Goal: Information Seeking & Learning: Learn about a topic

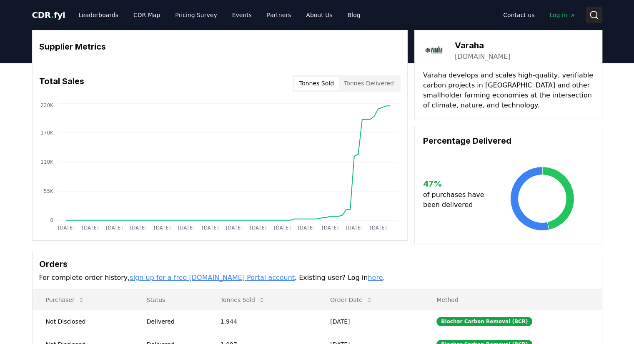
click at [595, 16] on icon at bounding box center [594, 15] width 10 height 10
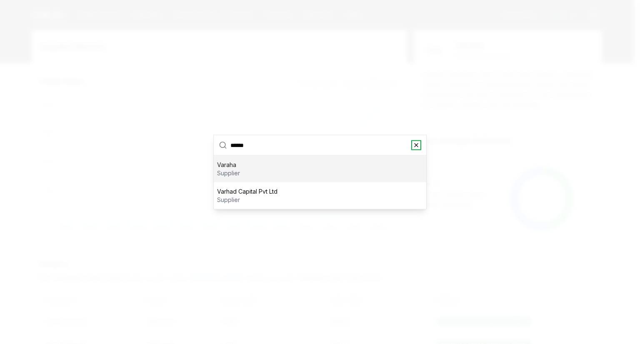
click at [418, 143] on icon "button" at bounding box center [416, 145] width 7 height 7
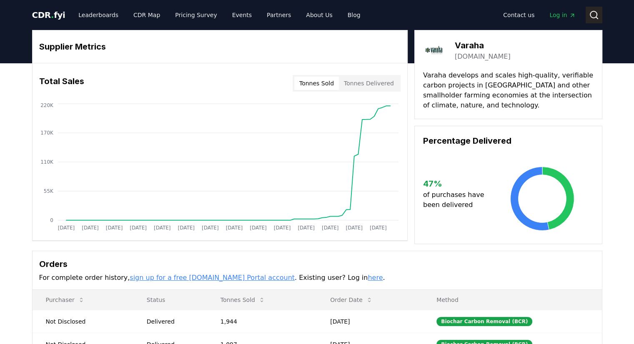
click at [593, 14] on icon at bounding box center [594, 15] width 10 height 10
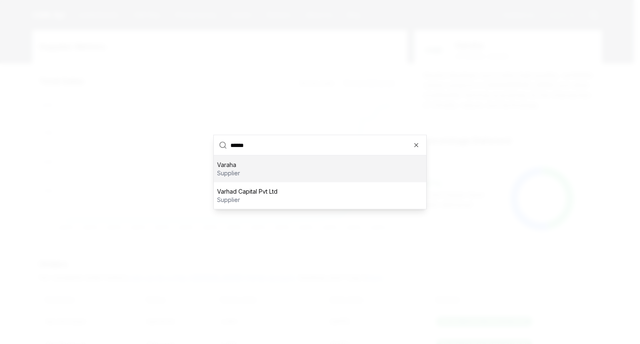
click at [255, 149] on input "******" at bounding box center [326, 145] width 191 height 20
type input "*"
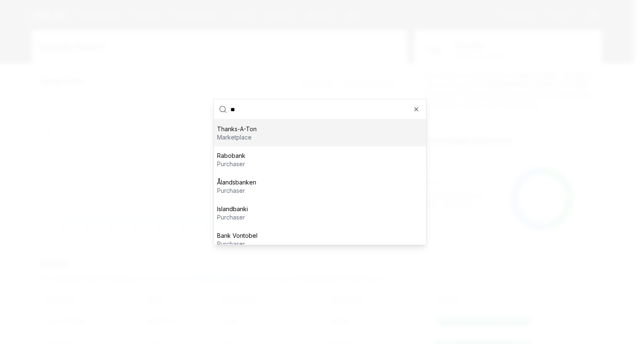
type input "*"
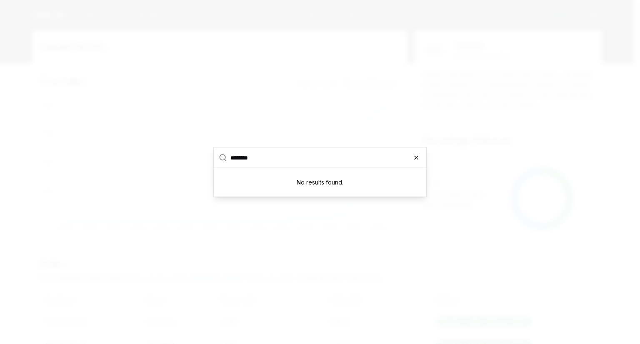
type input "********"
click at [417, 159] on icon "button" at bounding box center [416, 158] width 7 height 7
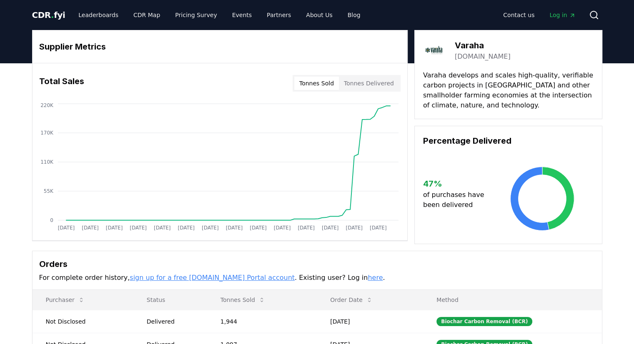
click at [42, 15] on span "CDR . fyi" at bounding box center [48, 15] width 33 height 10
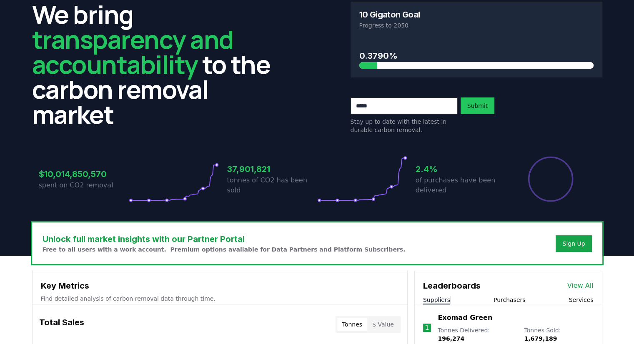
scroll to position [83, 0]
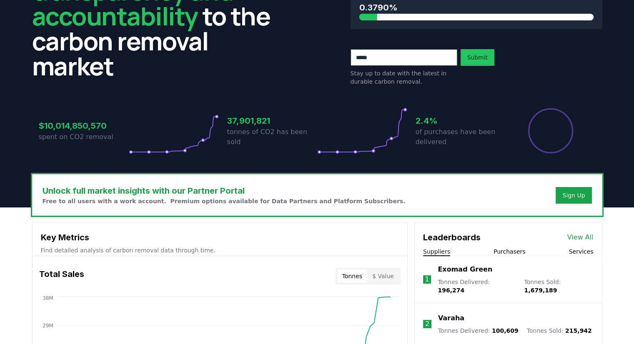
click at [442, 252] on button "Suppliers" at bounding box center [436, 252] width 27 height 8
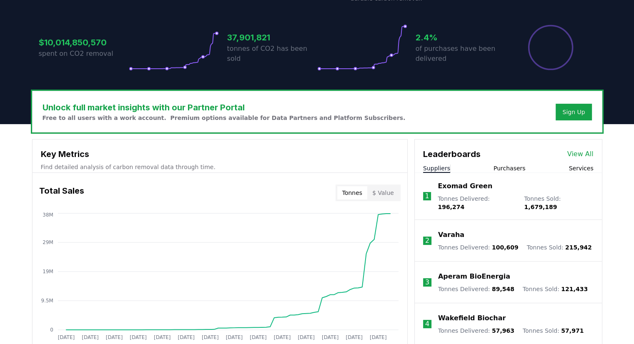
click at [433, 170] on button "Suppliers" at bounding box center [436, 168] width 27 height 8
click at [578, 150] on link "View All" at bounding box center [580, 154] width 26 height 10
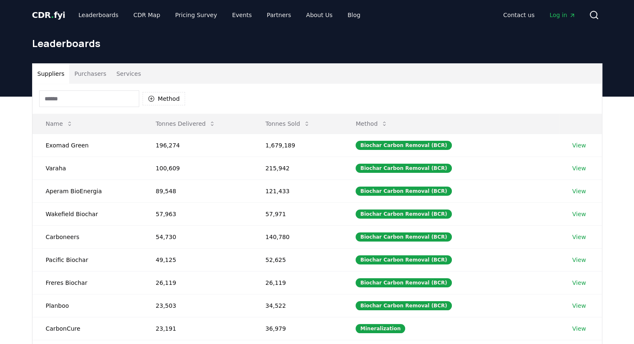
click at [64, 100] on input at bounding box center [89, 98] width 100 height 17
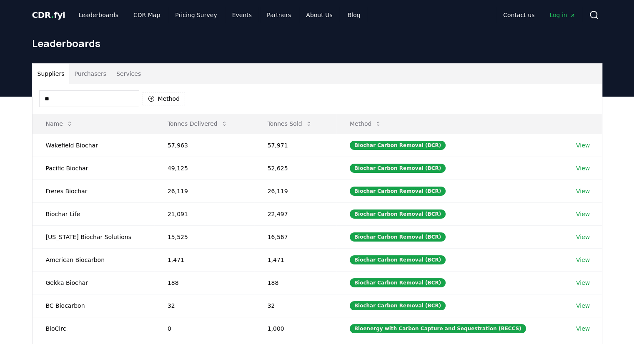
type input "*"
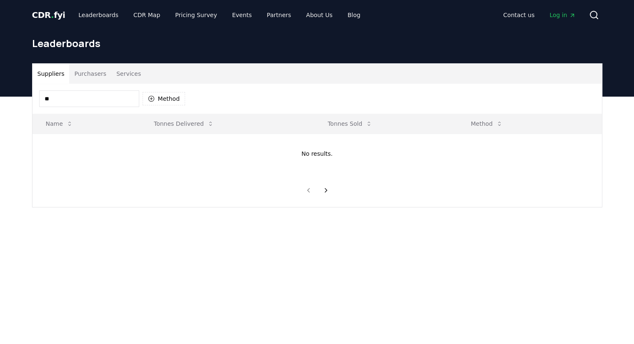
type input "*"
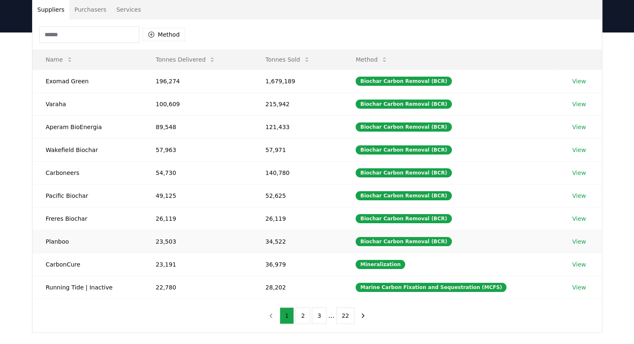
scroll to position [83, 0]
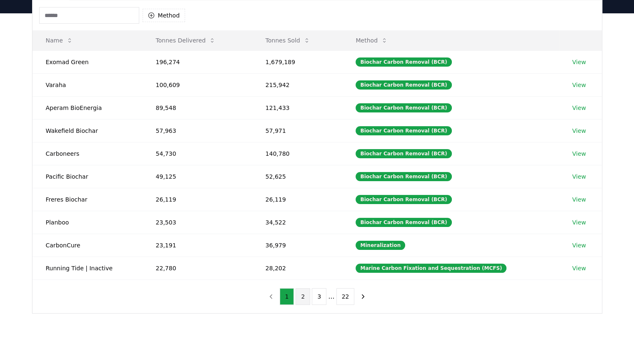
click at [300, 296] on button "2" at bounding box center [303, 296] width 15 height 17
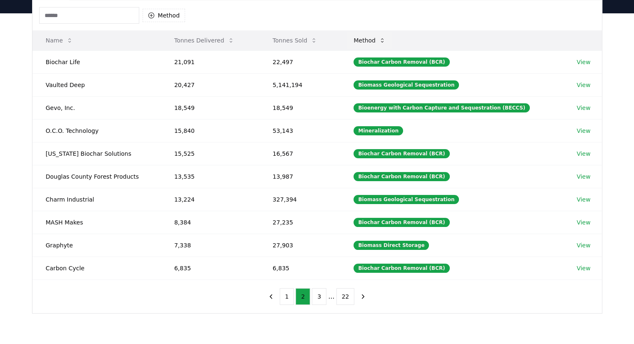
click at [386, 41] on icon at bounding box center [382, 40] width 7 height 7
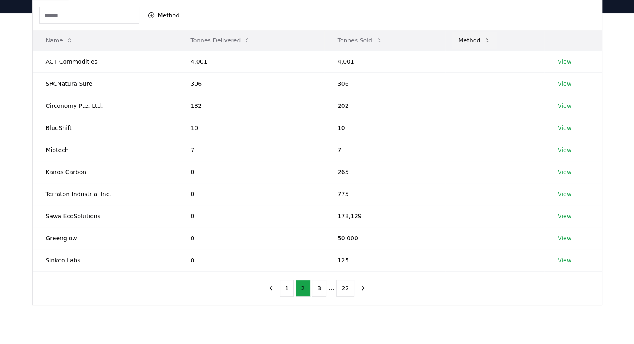
click at [479, 41] on button "Method" at bounding box center [474, 40] width 45 height 17
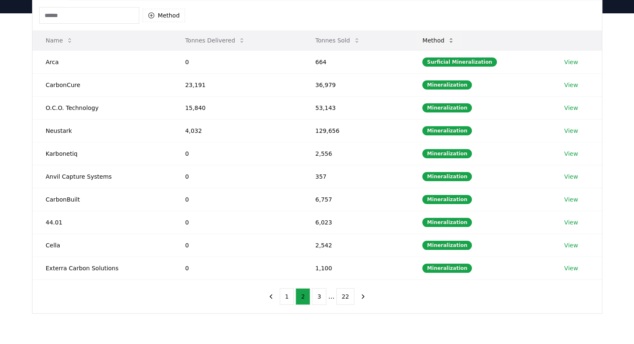
click at [442, 40] on button "Method" at bounding box center [438, 40] width 45 height 17
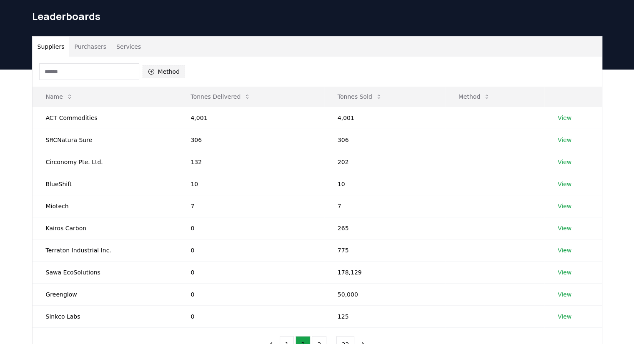
scroll to position [42, 0]
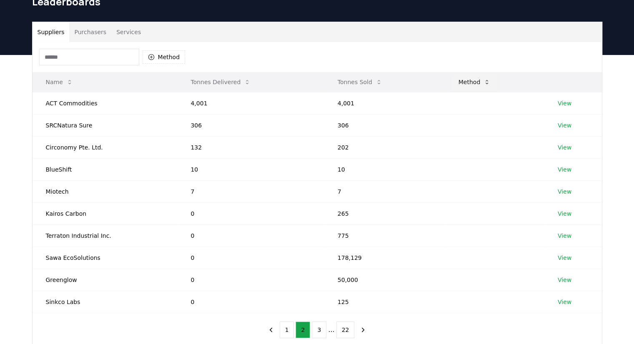
click at [456, 80] on button "Method" at bounding box center [474, 82] width 45 height 17
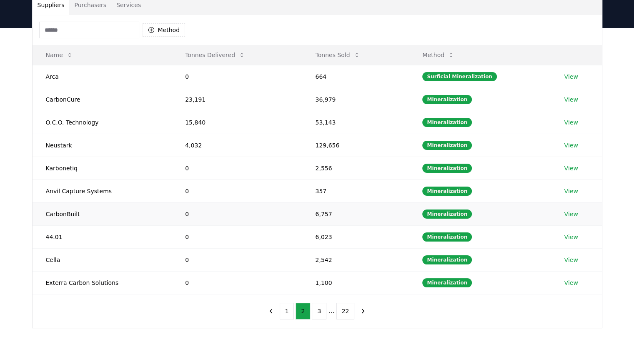
scroll to position [83, 0]
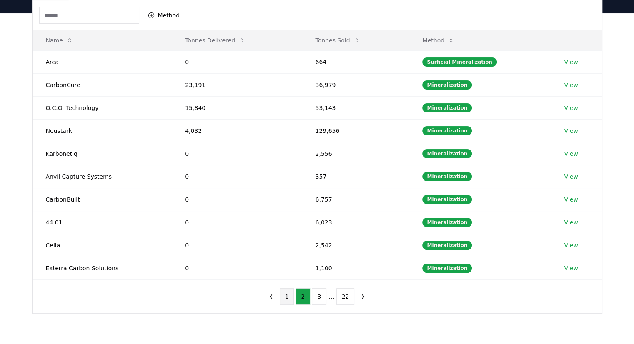
click at [288, 297] on button "1" at bounding box center [287, 296] width 15 height 17
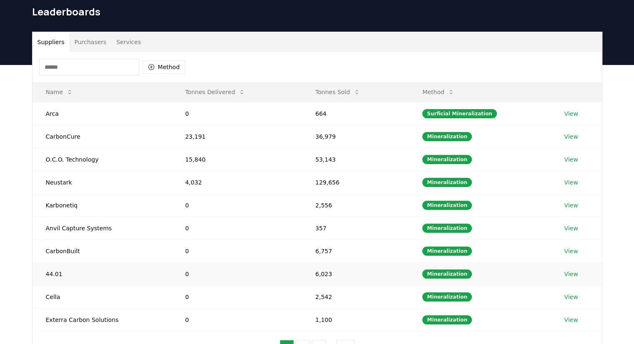
scroll to position [0, 0]
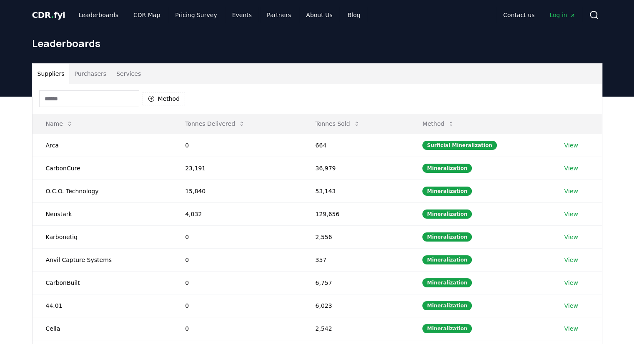
click at [50, 12] on span "CDR . fyi" at bounding box center [48, 15] width 33 height 10
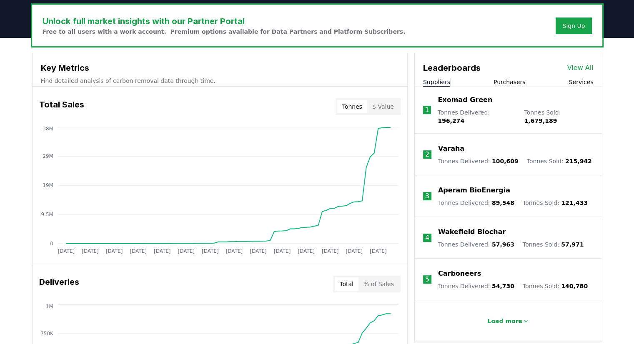
scroll to position [250, 0]
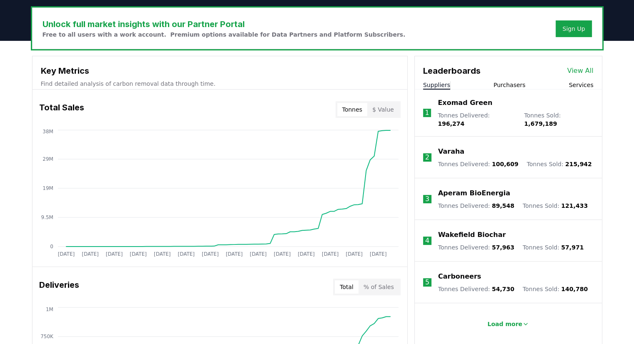
click at [578, 72] on link "View All" at bounding box center [580, 71] width 26 height 10
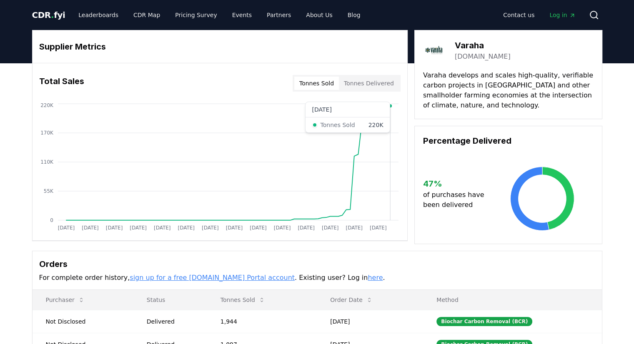
click at [395, 107] on icon "Jan 2019 Jul 2019 Jan 2020 Jul 2020 Jan 2021 Jul 2021 Jan 2022 Jul 2022 Jan 202…" at bounding box center [217, 168] width 368 height 133
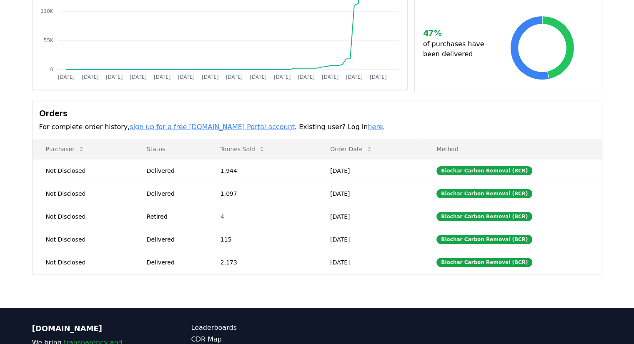
scroll to position [167, 0]
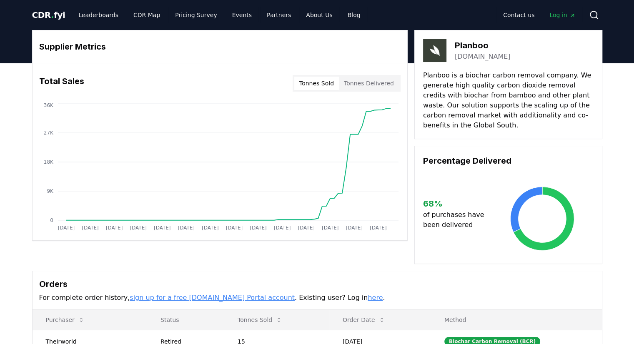
click at [465, 55] on link "[DOMAIN_NAME]" at bounding box center [483, 57] width 56 height 10
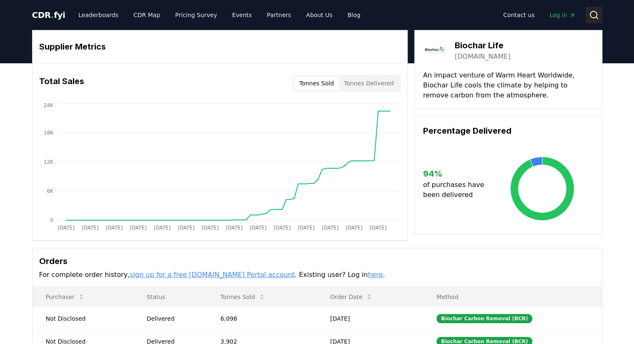
click at [596, 17] on icon at bounding box center [597, 18] width 2 height 2
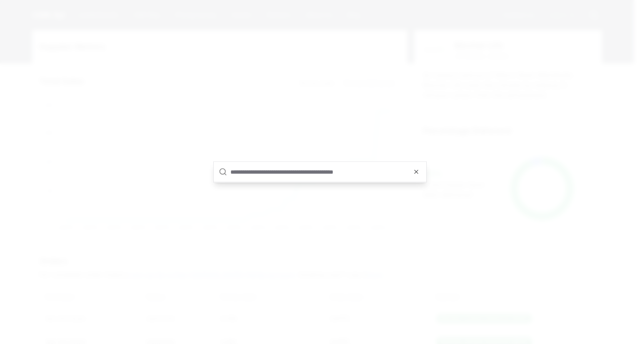
click at [250, 172] on input "text" at bounding box center [326, 172] width 191 height 20
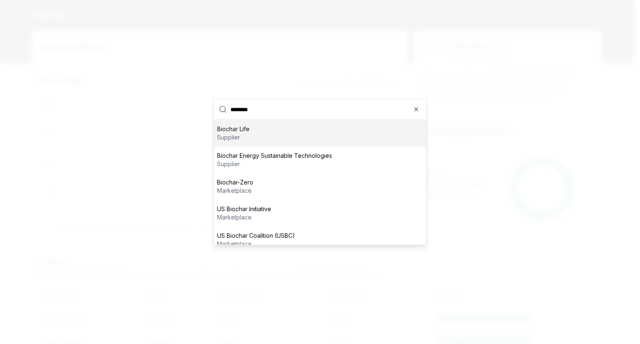
type input "*******"
click at [272, 130] on div "Biochar Life supplier" at bounding box center [320, 133] width 213 height 27
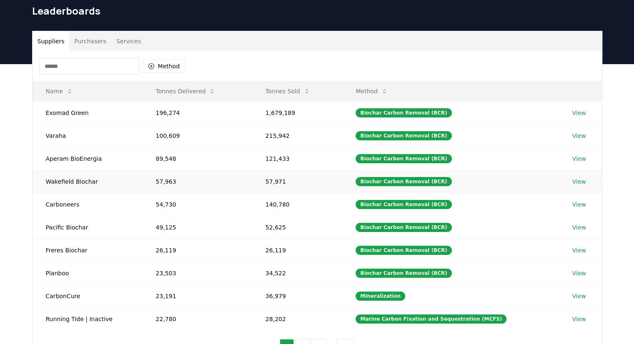
scroll to position [83, 0]
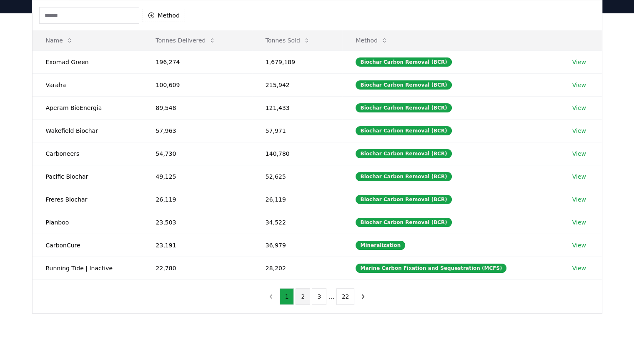
click at [306, 292] on button "2" at bounding box center [303, 296] width 15 height 17
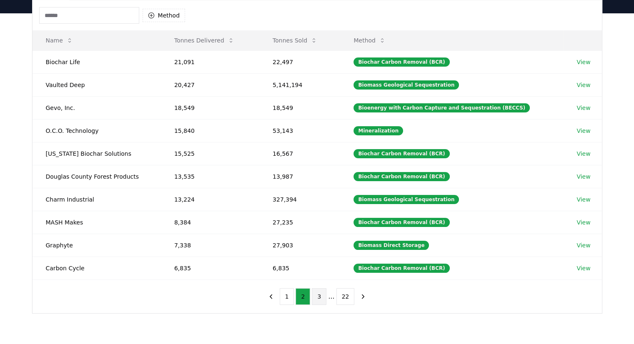
click at [317, 294] on button "3" at bounding box center [319, 296] width 15 height 17
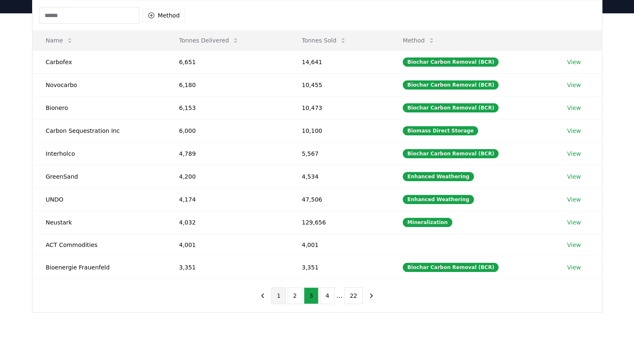
click at [276, 296] on button "1" at bounding box center [278, 296] width 15 height 17
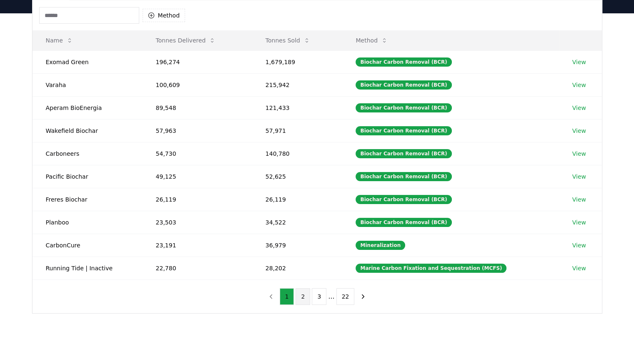
click at [302, 296] on button "2" at bounding box center [303, 296] width 15 height 17
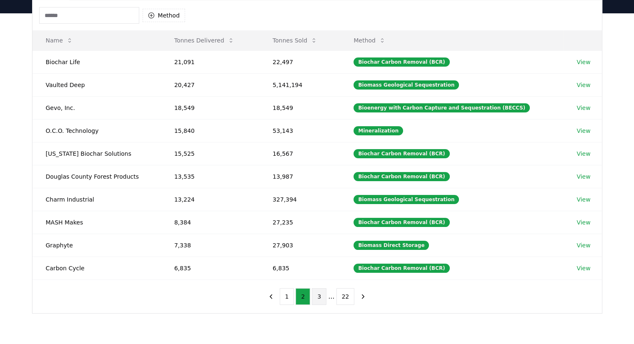
click at [319, 296] on button "3" at bounding box center [319, 296] width 15 height 17
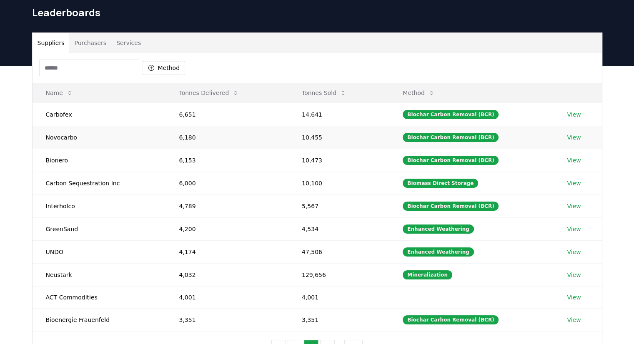
scroll to position [42, 0]
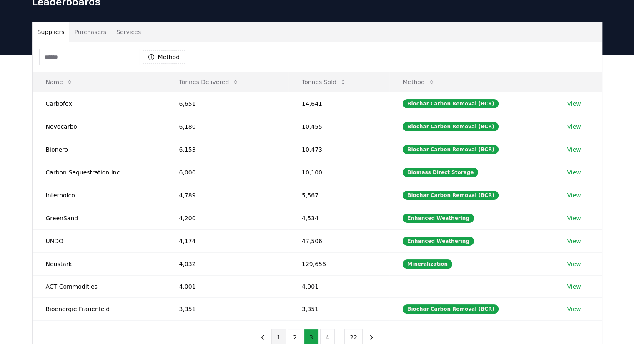
click at [278, 338] on button "1" at bounding box center [278, 337] width 15 height 17
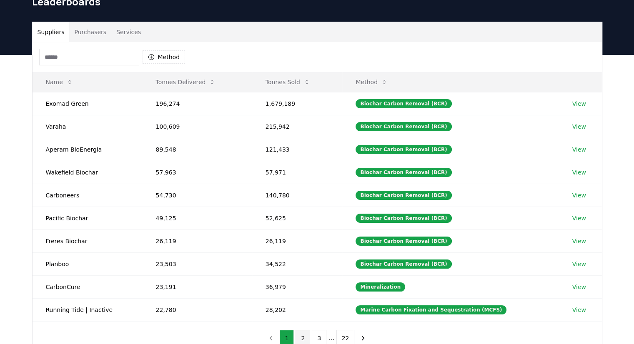
click at [302, 334] on button "2" at bounding box center [303, 338] width 15 height 17
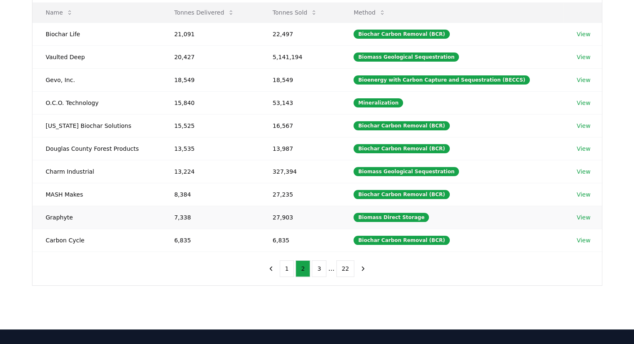
scroll to position [125, 0]
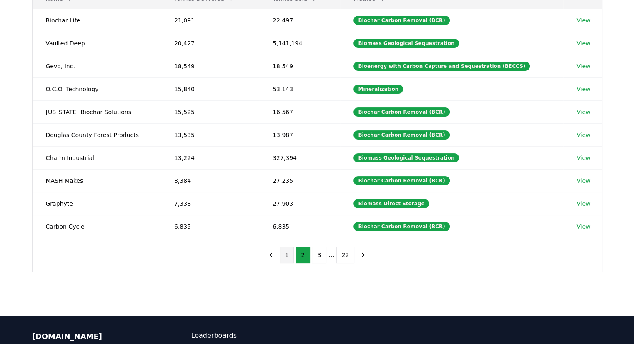
click at [286, 257] on button "1" at bounding box center [287, 255] width 15 height 17
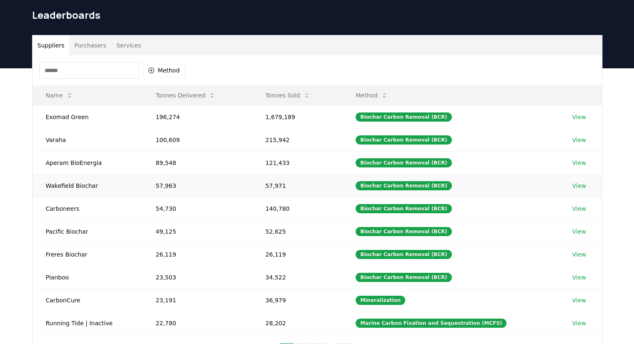
scroll to position [42, 0]
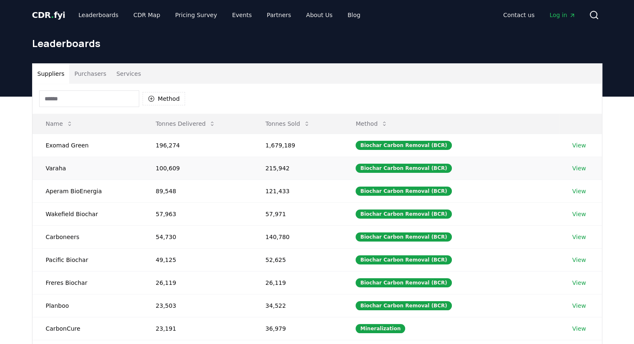
click at [205, 171] on td "100,609" at bounding box center [198, 168] width 110 height 23
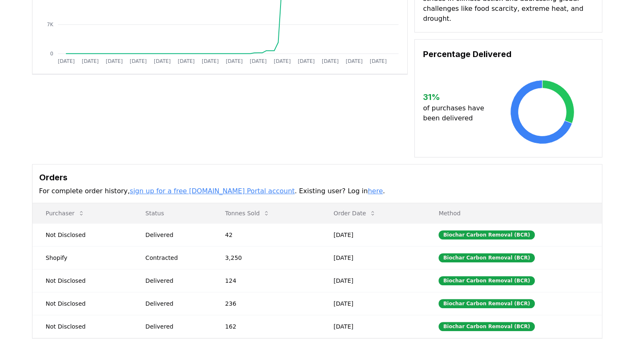
scroll to position [208, 0]
